Goal: Communication & Community: Ask a question

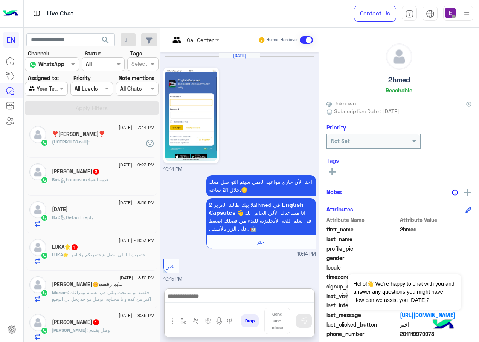
scroll to position [611, 0]
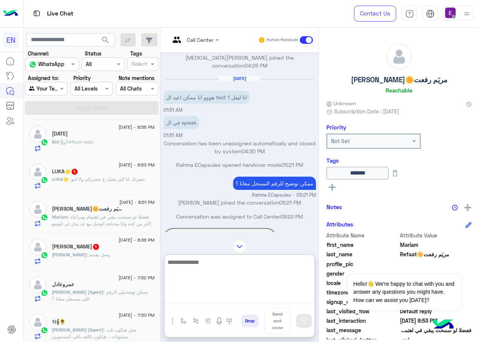
scroll to position [536, 0]
